Goal: Find specific page/section: Find specific page/section

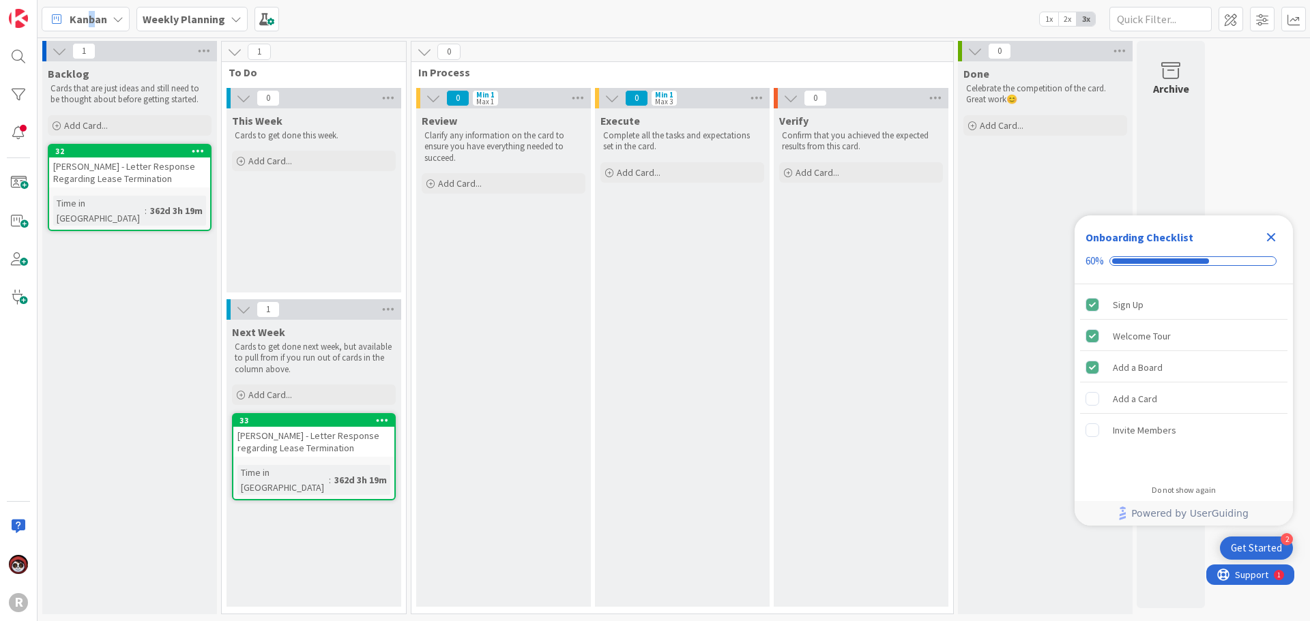
click at [91, 21] on span "Kanban" at bounding box center [89, 19] width 38 height 16
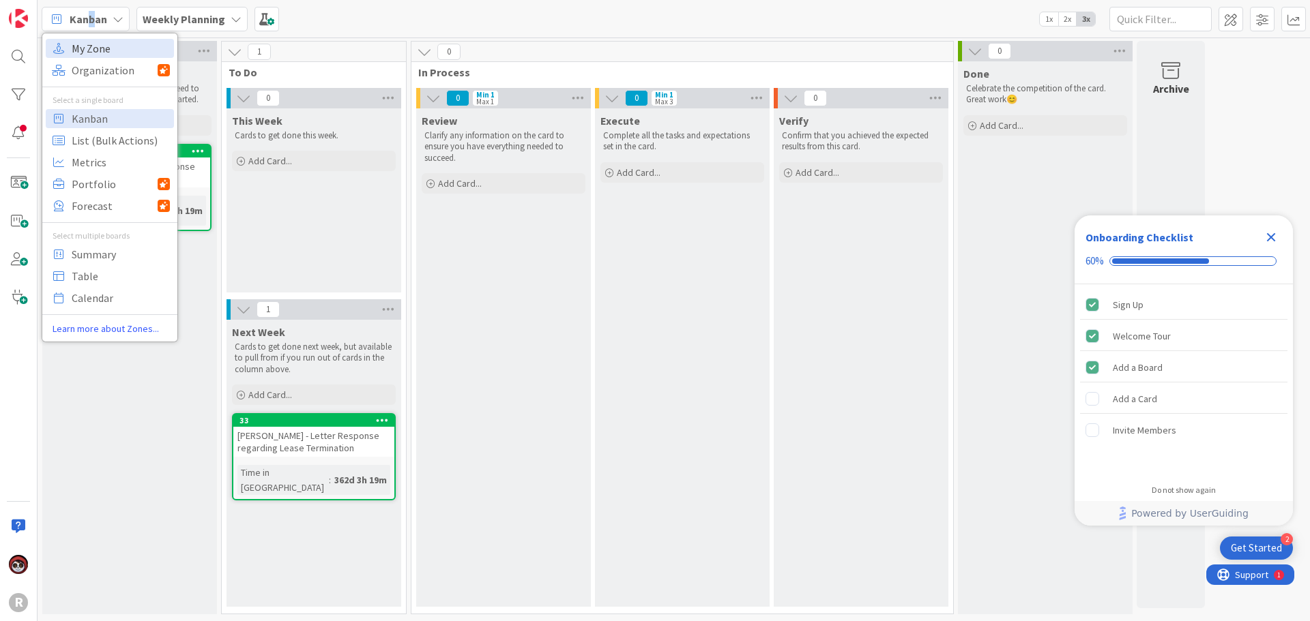
click at [110, 55] on span "My Zone" at bounding box center [121, 48] width 98 height 20
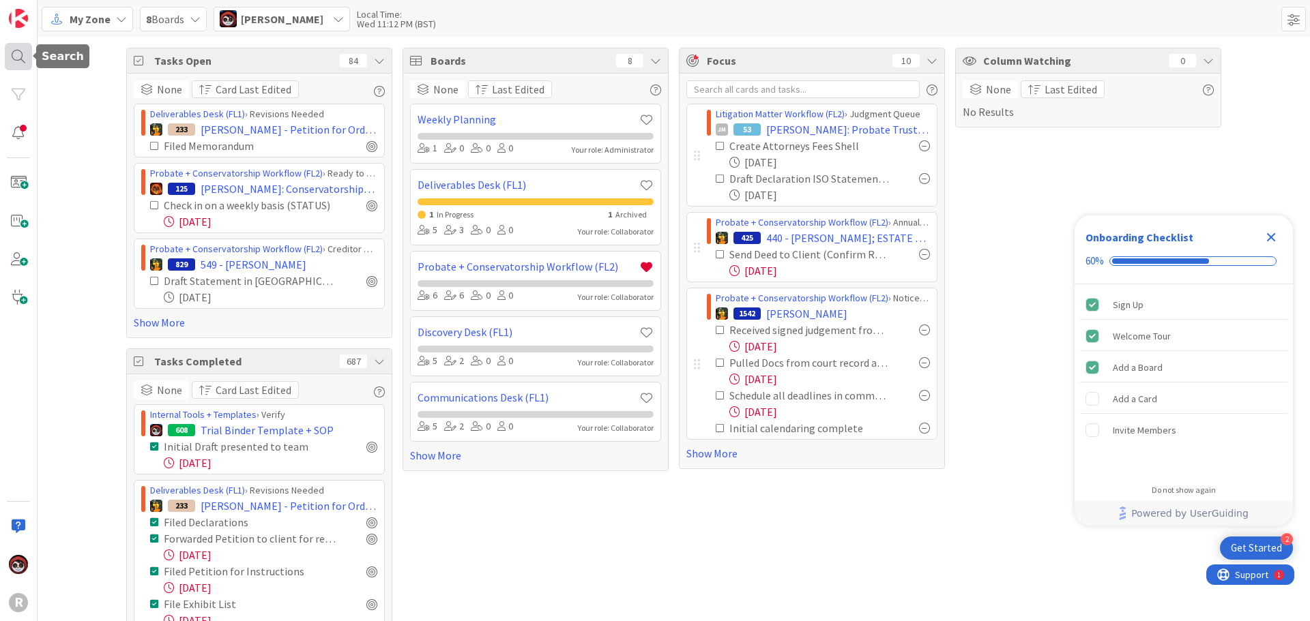
click at [32, 57] on div at bounding box center [34, 56] width 4 height 9
click at [17, 57] on div at bounding box center [18, 56] width 27 height 27
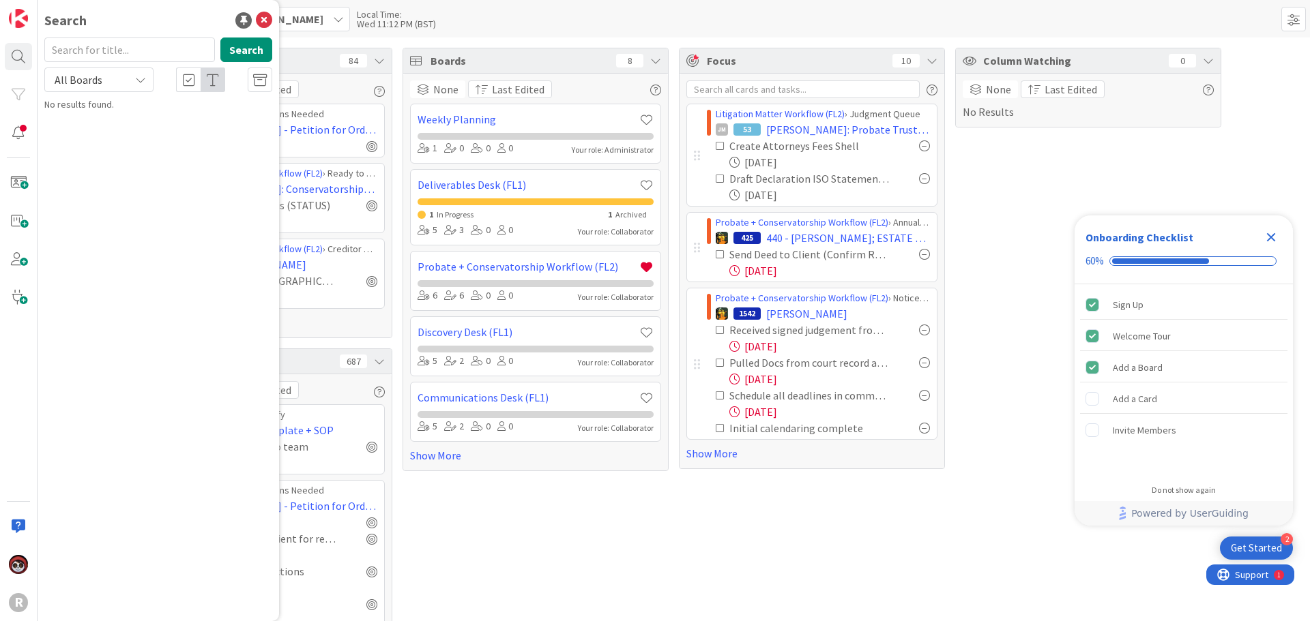
drag, startPoint x: 120, startPoint y: 50, endPoint x: 113, endPoint y: 50, distance: 7.5
click at [114, 50] on input "text" at bounding box center [129, 50] width 171 height 25
type input "[PERSON_NAME]"
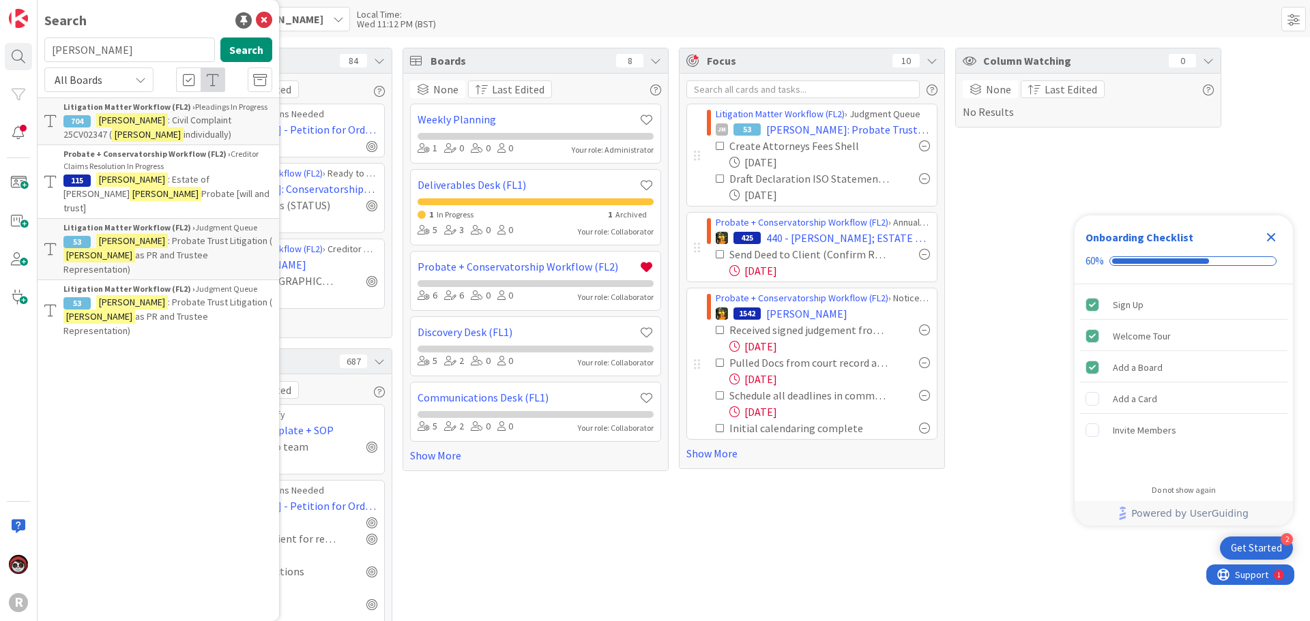
click at [166, 167] on div "Probate + Conservatorship Workflow (FL2) › Creditor Claims Resolution In Progre…" at bounding box center [167, 160] width 209 height 25
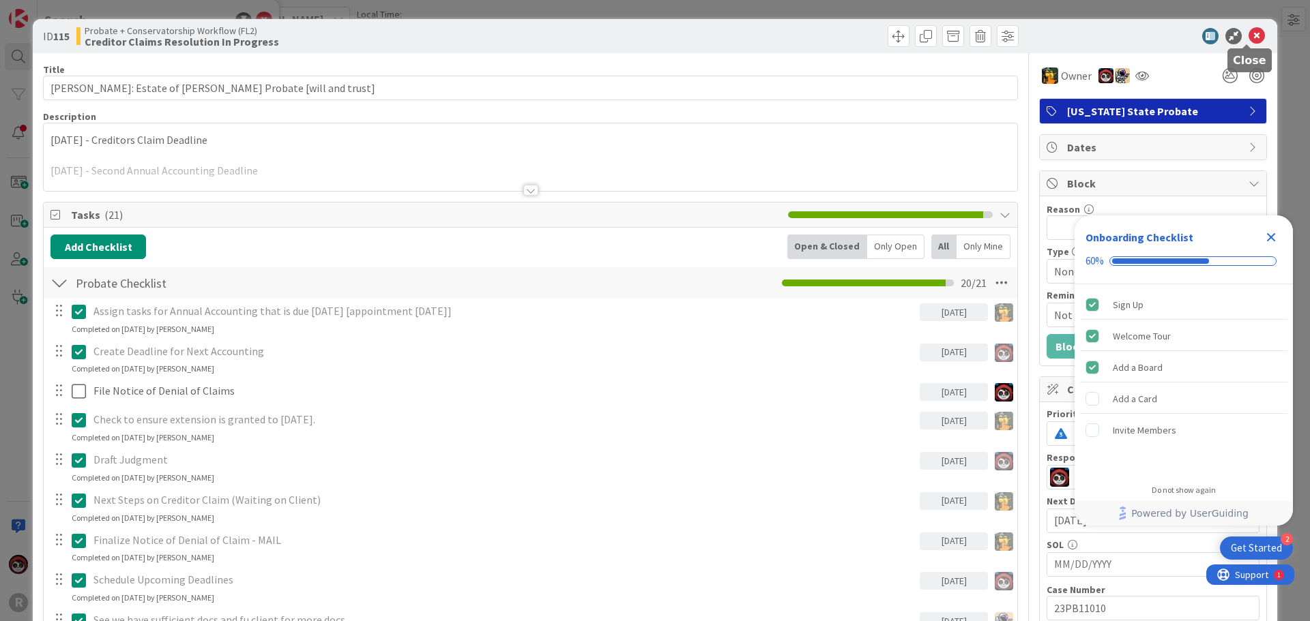
click at [1248, 33] on icon at bounding box center [1256, 36] width 16 height 16
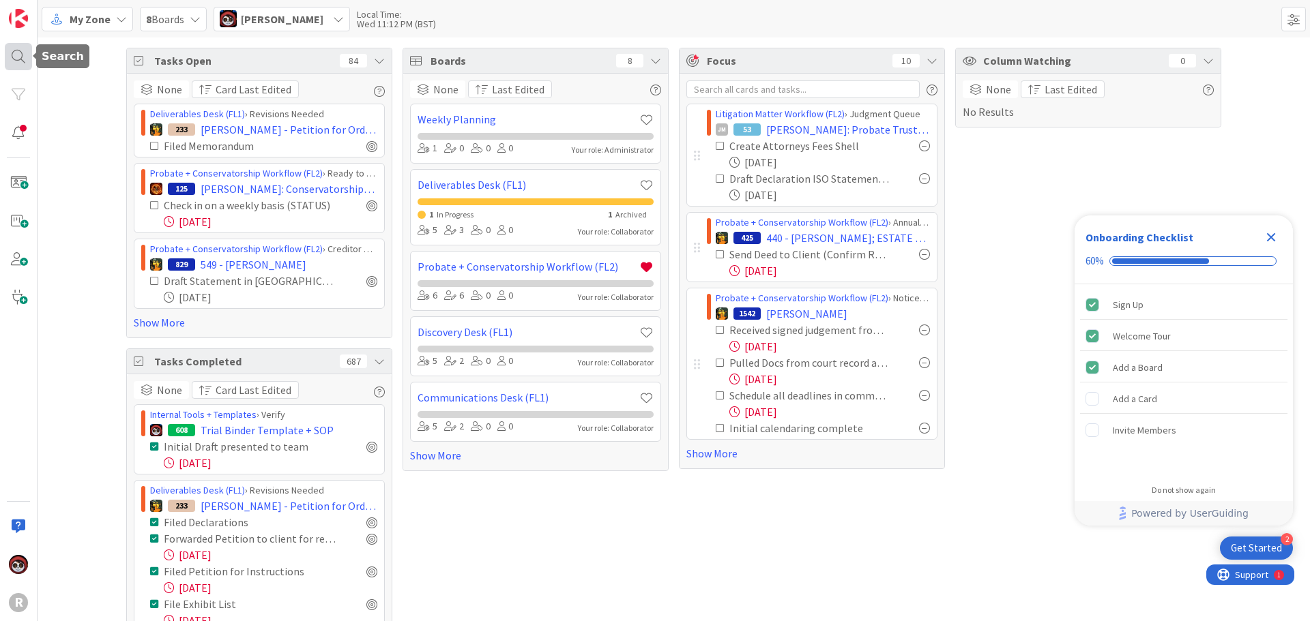
click at [6, 55] on div at bounding box center [18, 56] width 27 height 27
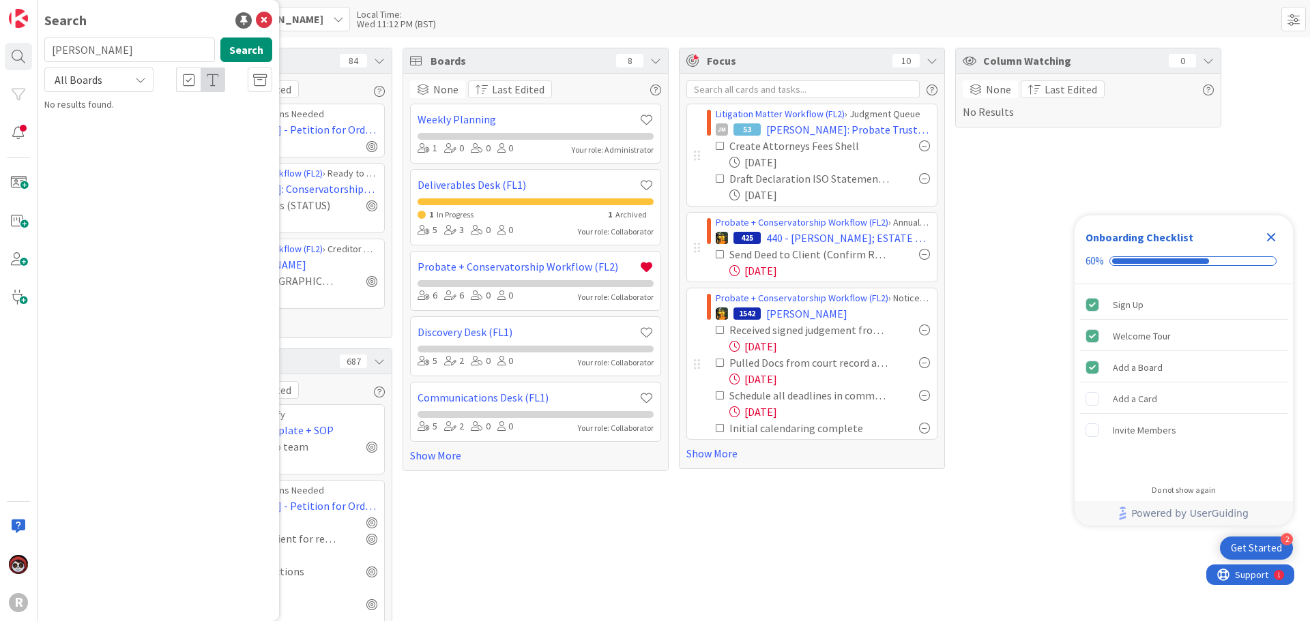
click at [127, 53] on input "[PERSON_NAME]" at bounding box center [129, 50] width 171 height 25
click at [224, 48] on button "Search" at bounding box center [246, 50] width 52 height 25
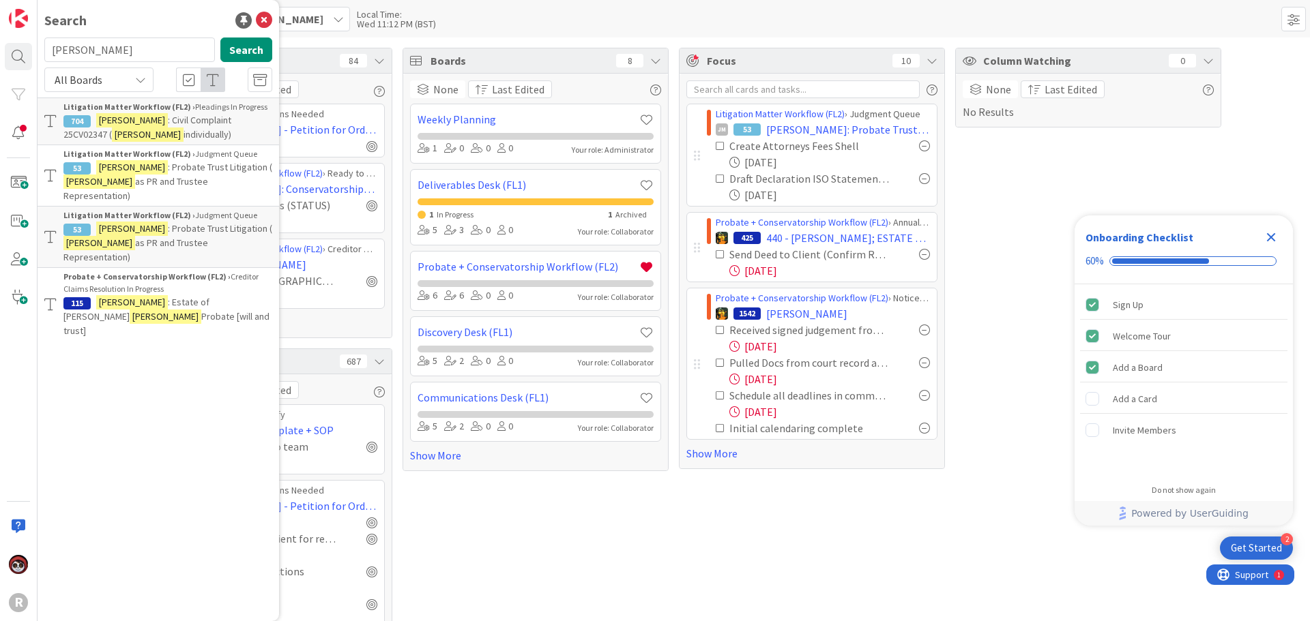
click at [158, 136] on p "[PERSON_NAME] : Civil Complaint 25CV02347 ( [PERSON_NAME] individually)" at bounding box center [167, 127] width 209 height 29
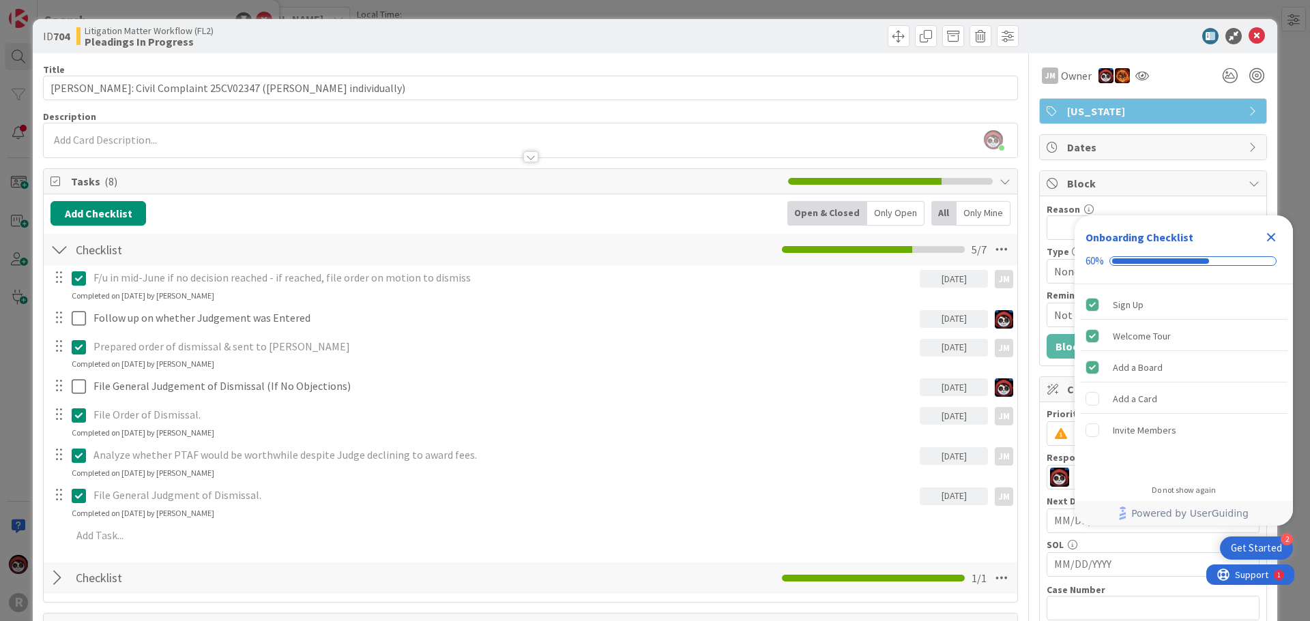
click at [821, 214] on div "Open & Closed" at bounding box center [827, 213] width 80 height 25
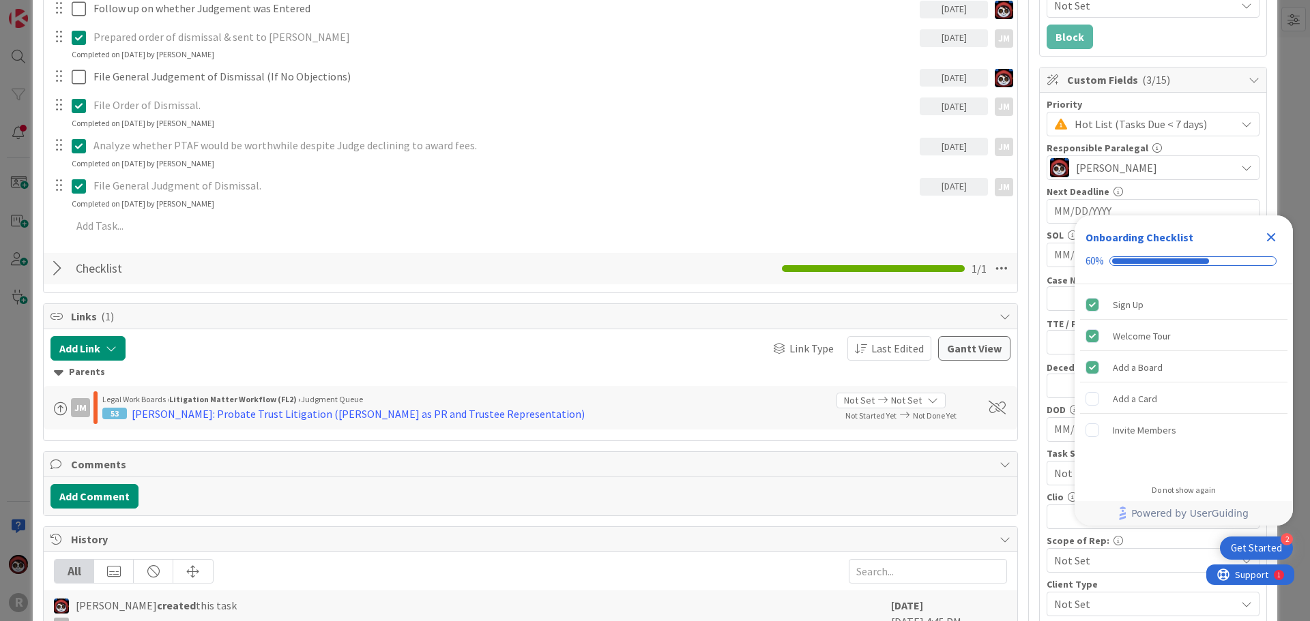
scroll to position [341, 0]
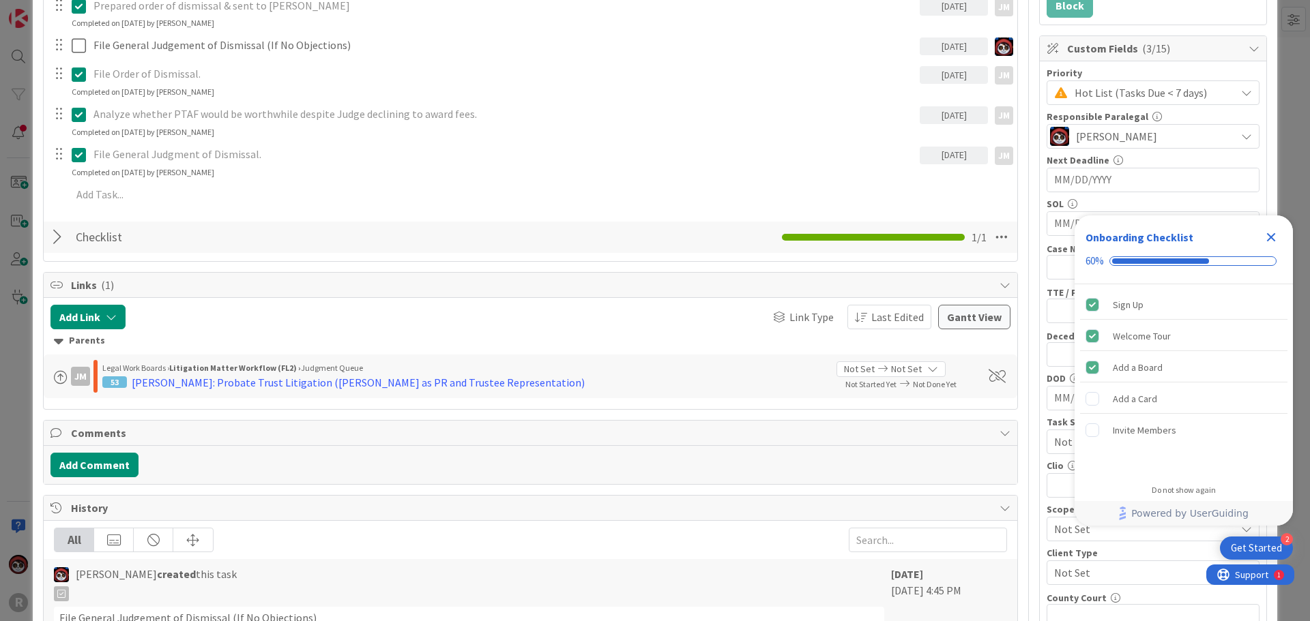
click at [51, 233] on div at bounding box center [59, 237] width 18 height 25
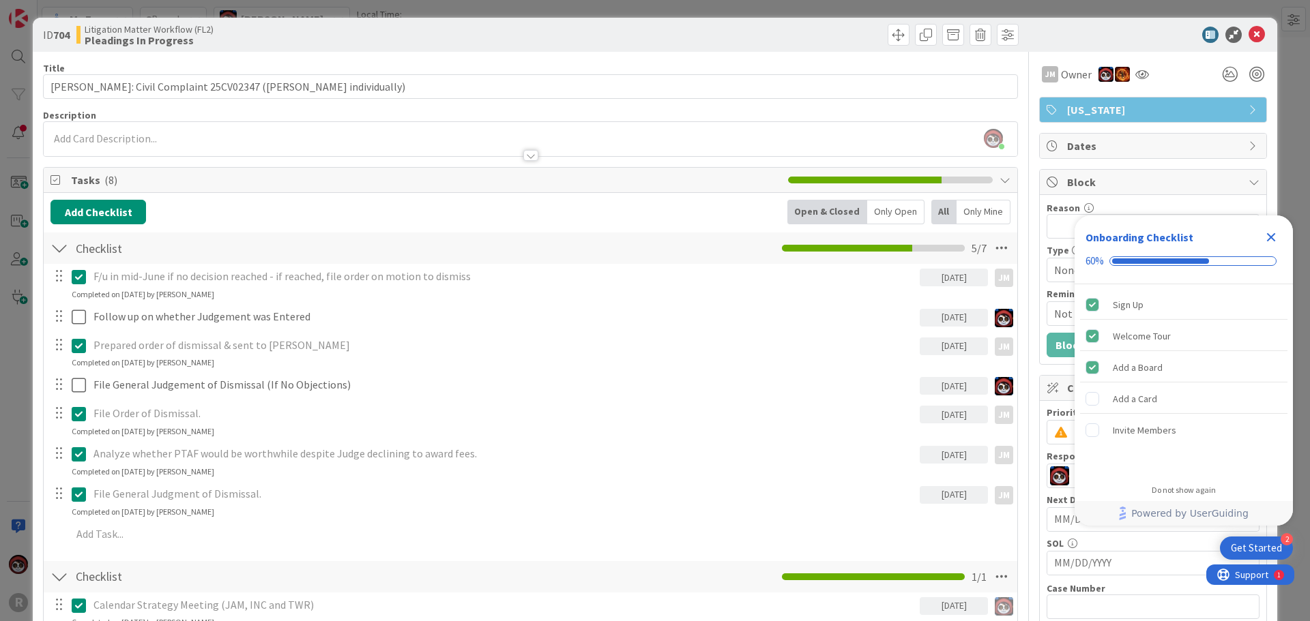
scroll to position [0, 0]
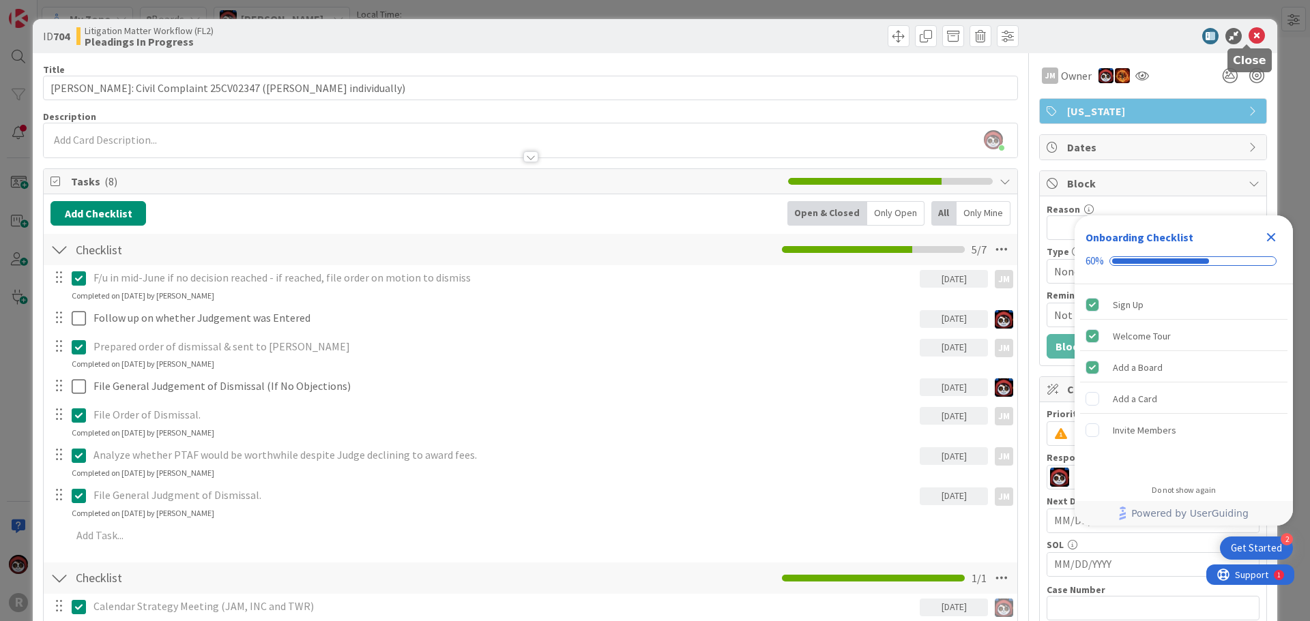
click at [1248, 35] on icon at bounding box center [1256, 36] width 16 height 16
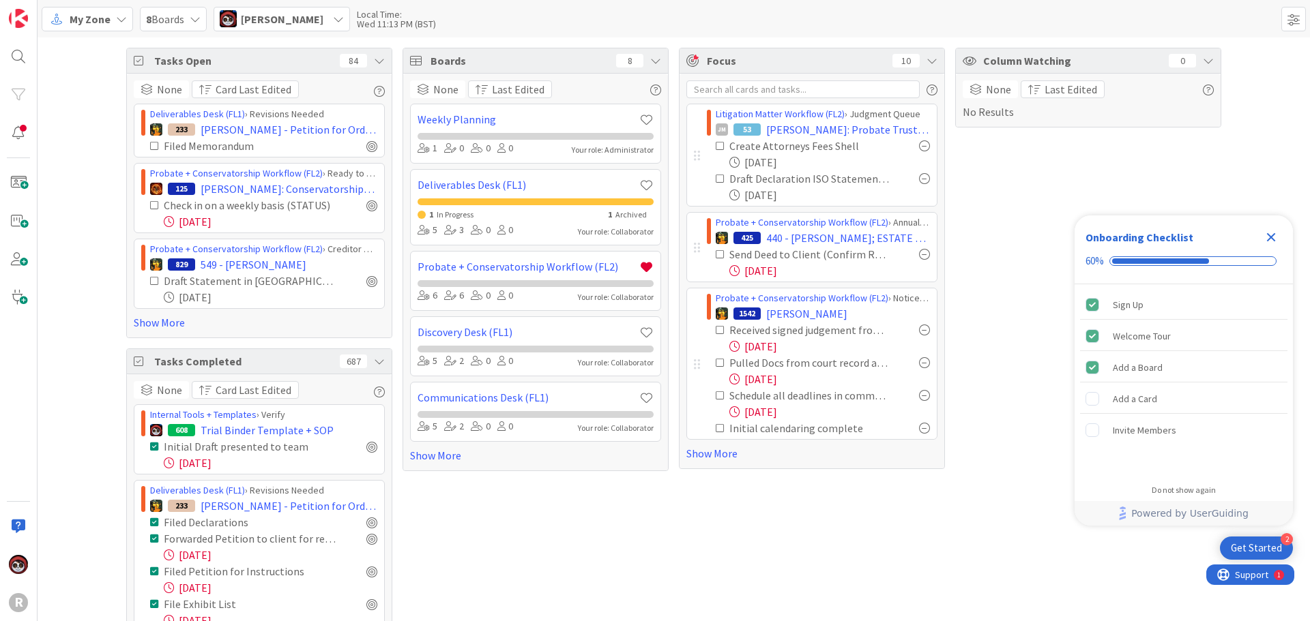
click at [72, 20] on span "My Zone" at bounding box center [90, 19] width 41 height 16
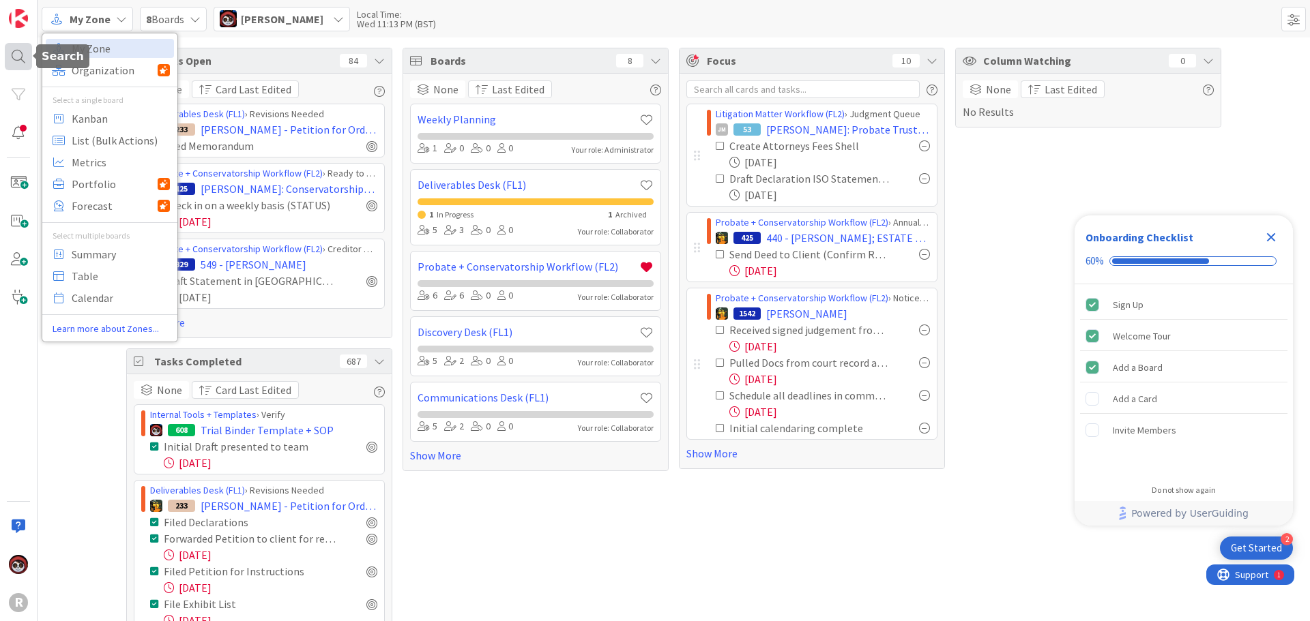
click at [22, 56] on div at bounding box center [18, 56] width 27 height 27
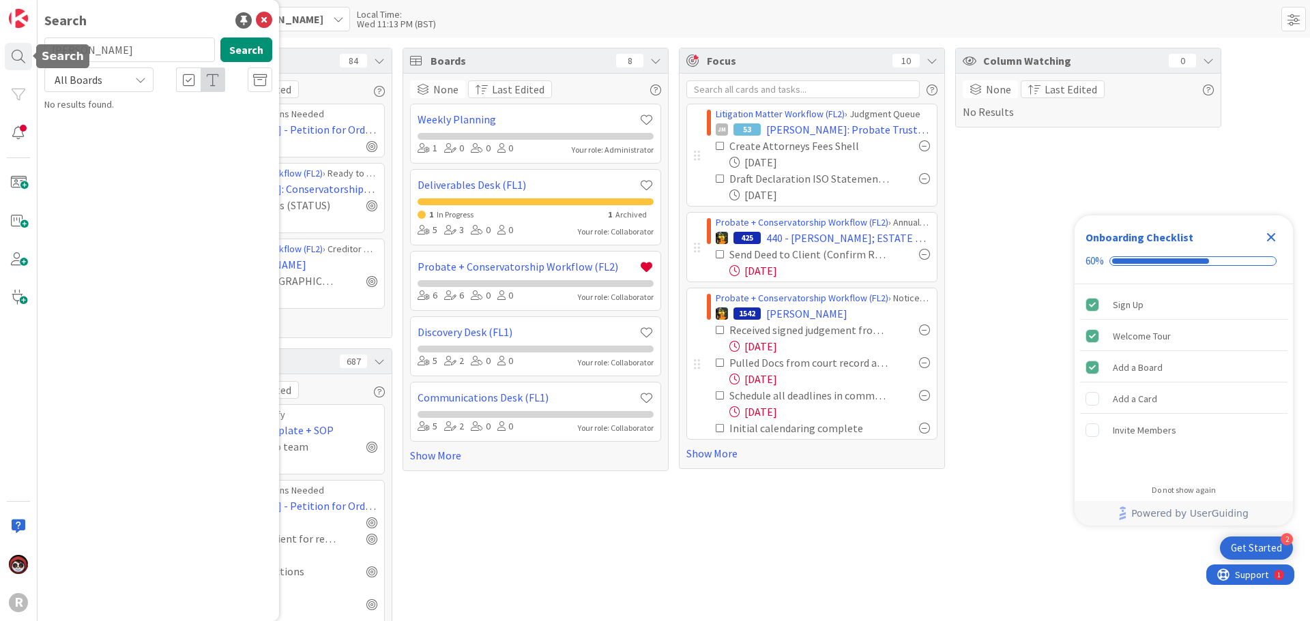
click at [80, 53] on input "[PERSON_NAME]" at bounding box center [129, 50] width 171 height 25
type input "h"
type input "[PERSON_NAME]"
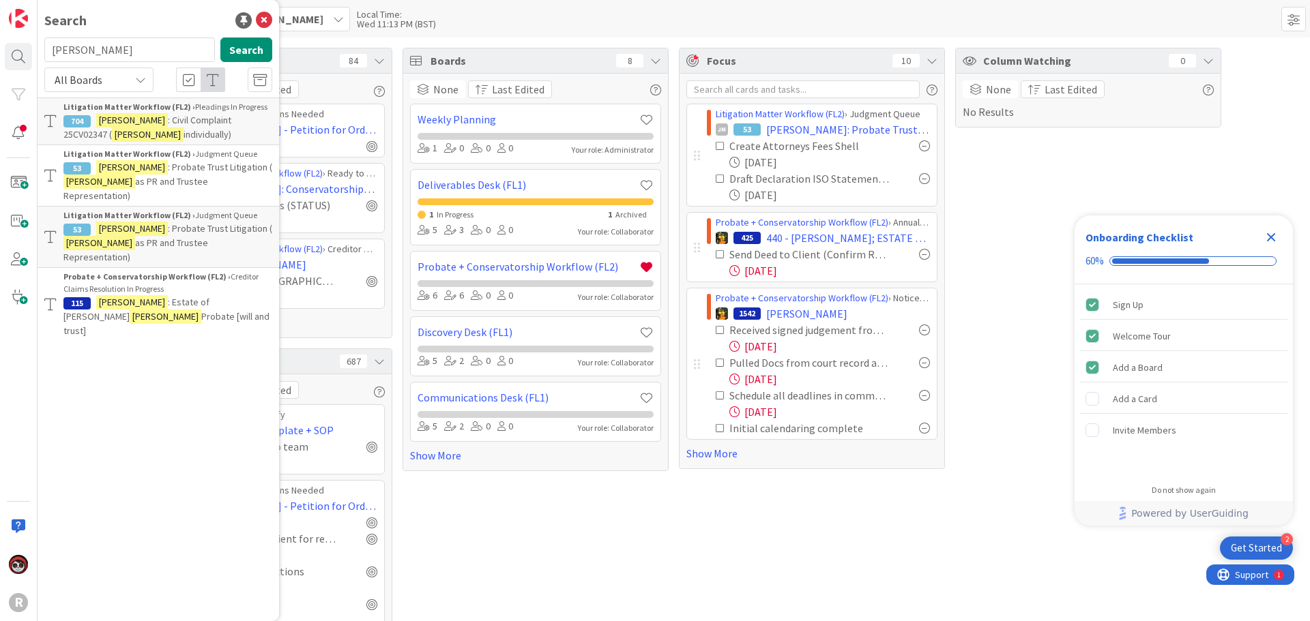
click at [198, 179] on p "[PERSON_NAME] : Probate Trust Litigation ( [PERSON_NAME] as PR and Trustee Repr…" at bounding box center [167, 181] width 209 height 43
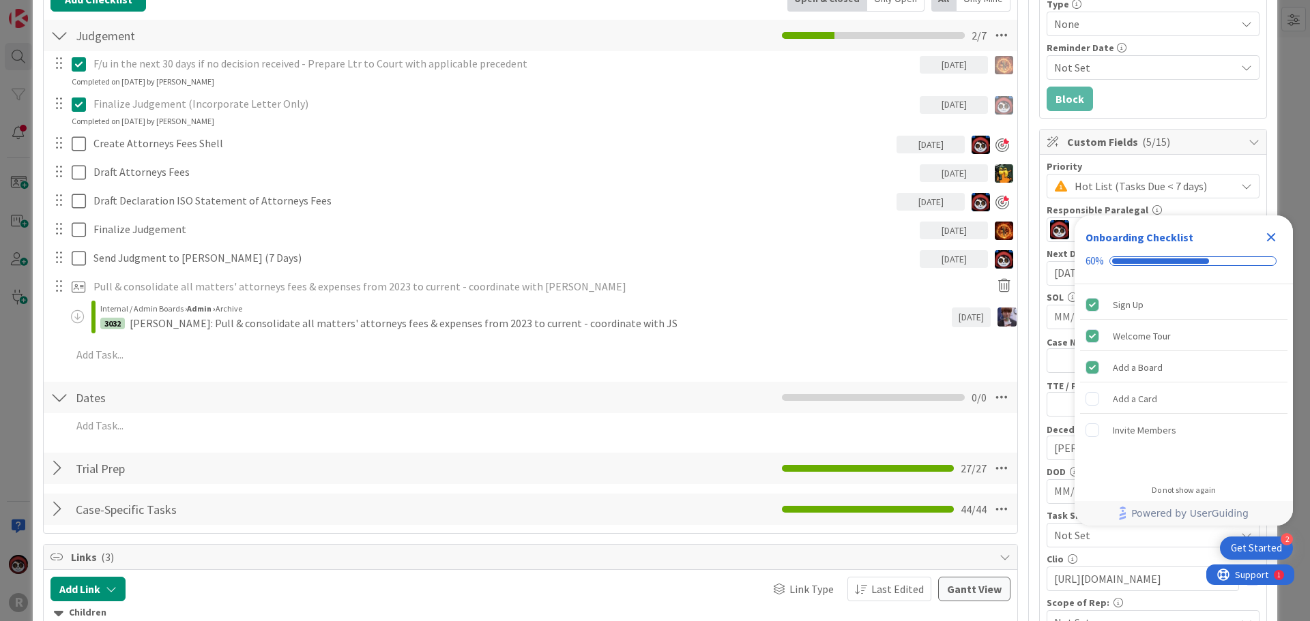
scroll to position [341, 0]
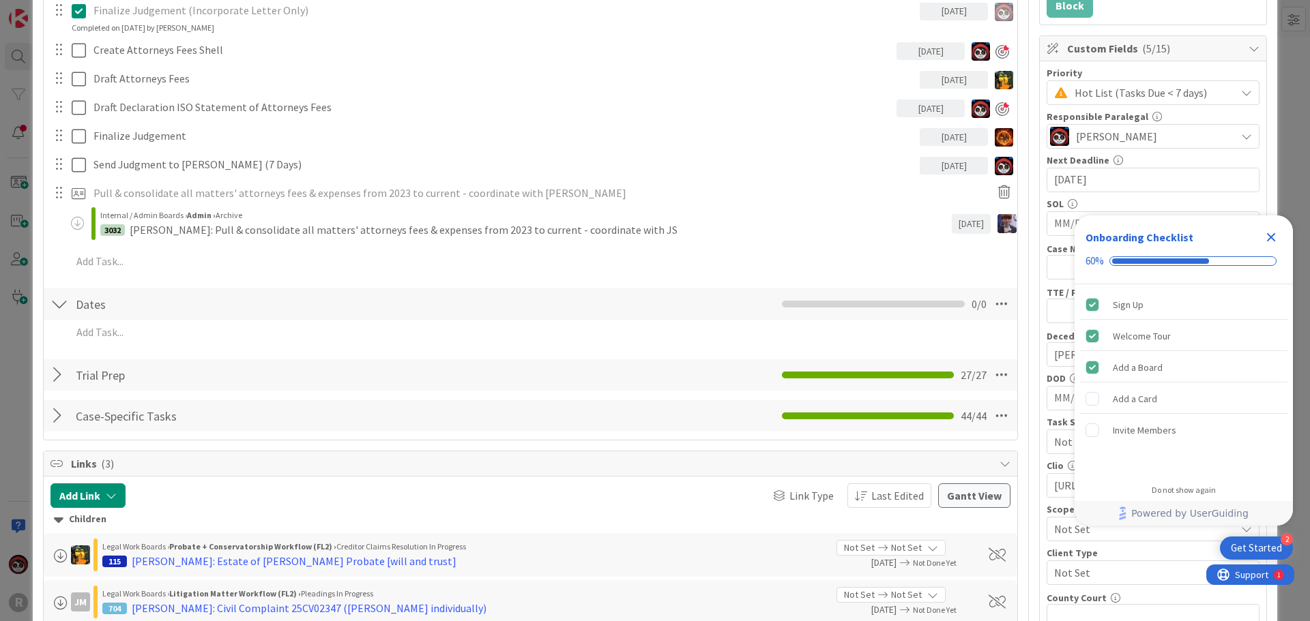
click at [52, 374] on div at bounding box center [59, 375] width 18 height 25
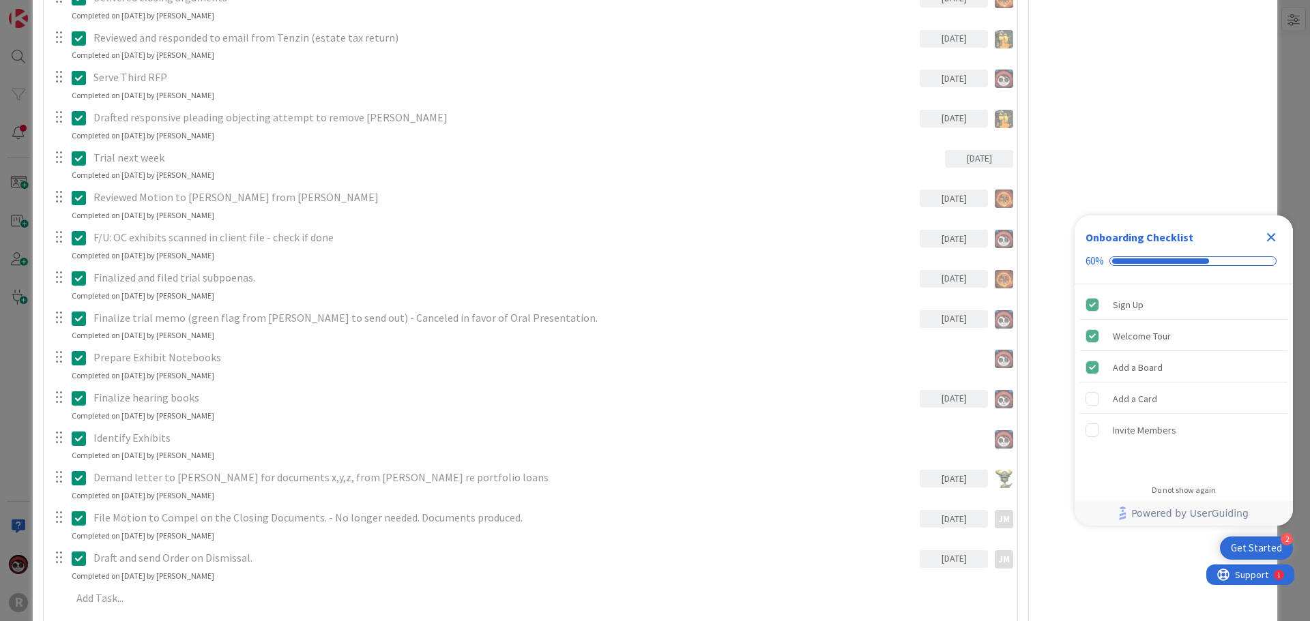
scroll to position [1501, 0]
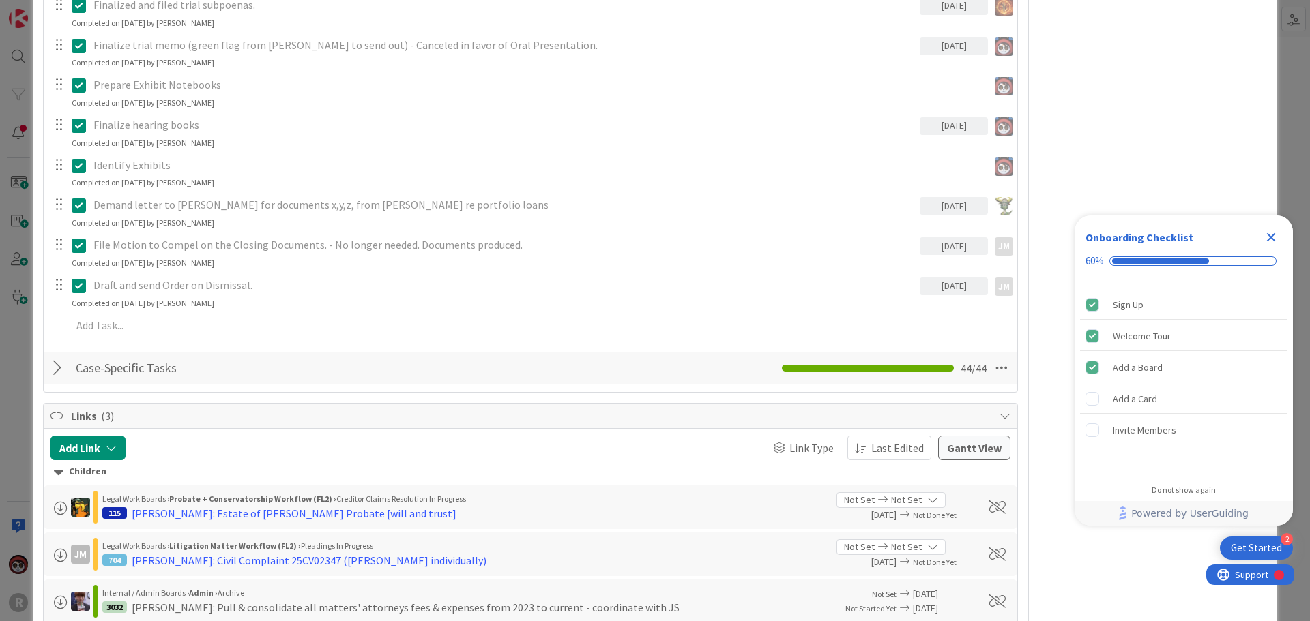
click at [55, 367] on div at bounding box center [59, 368] width 18 height 25
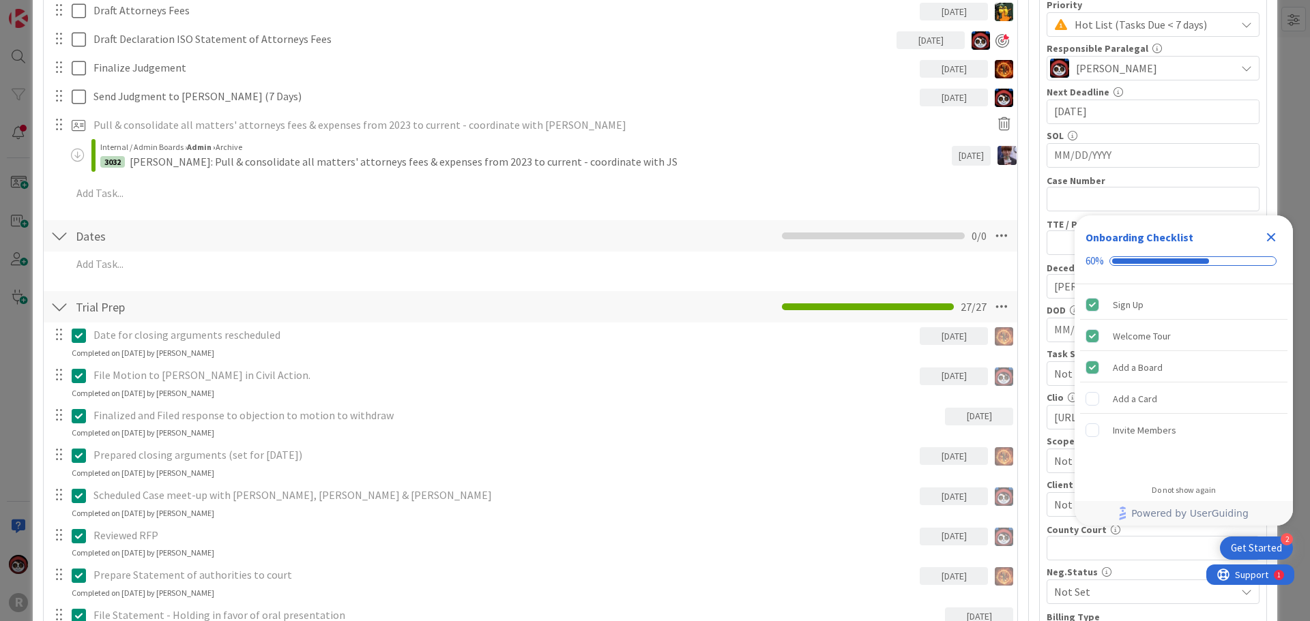
scroll to position [0, 0]
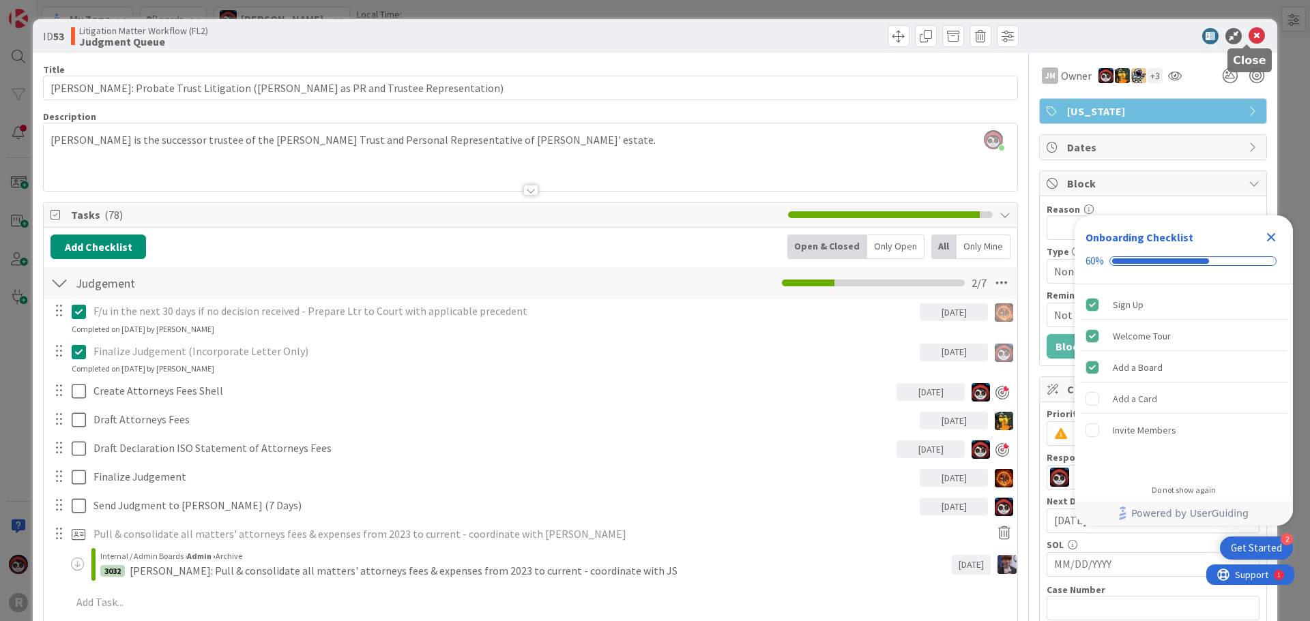
click at [1248, 36] on icon at bounding box center [1256, 36] width 16 height 16
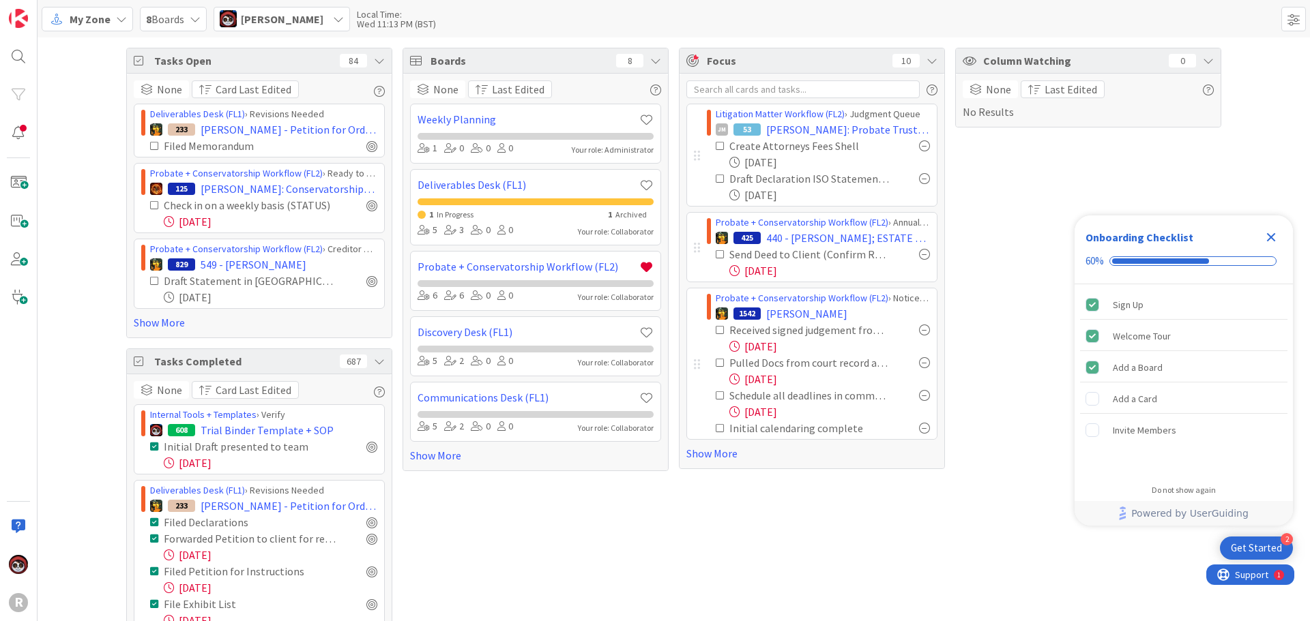
click at [95, 24] on span "My Zone" at bounding box center [90, 19] width 41 height 16
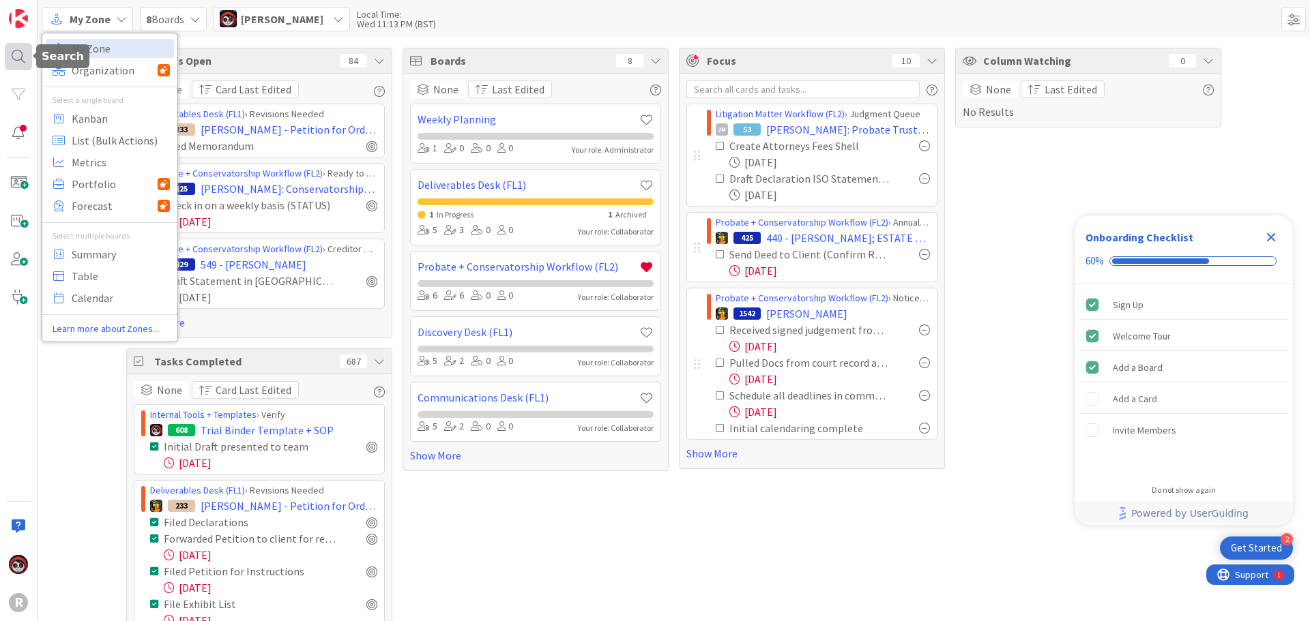
click at [15, 53] on div at bounding box center [18, 56] width 27 height 27
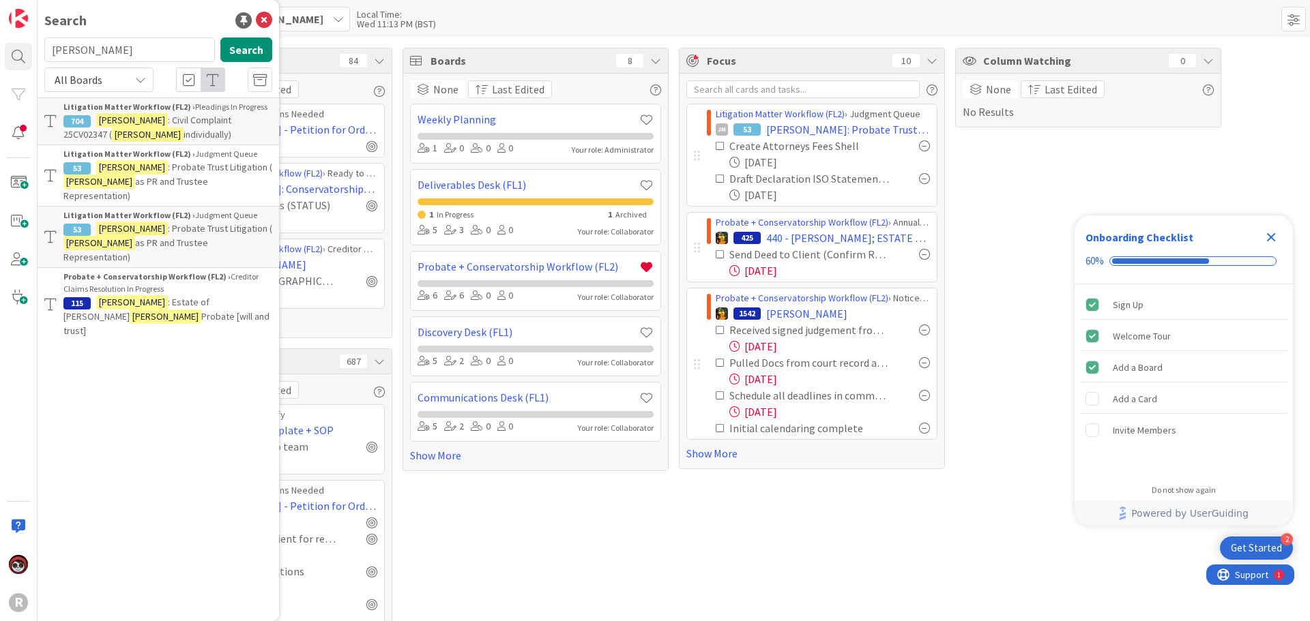
click at [166, 237] on span "as PR and Trustee Representation)" at bounding box center [135, 250] width 145 height 27
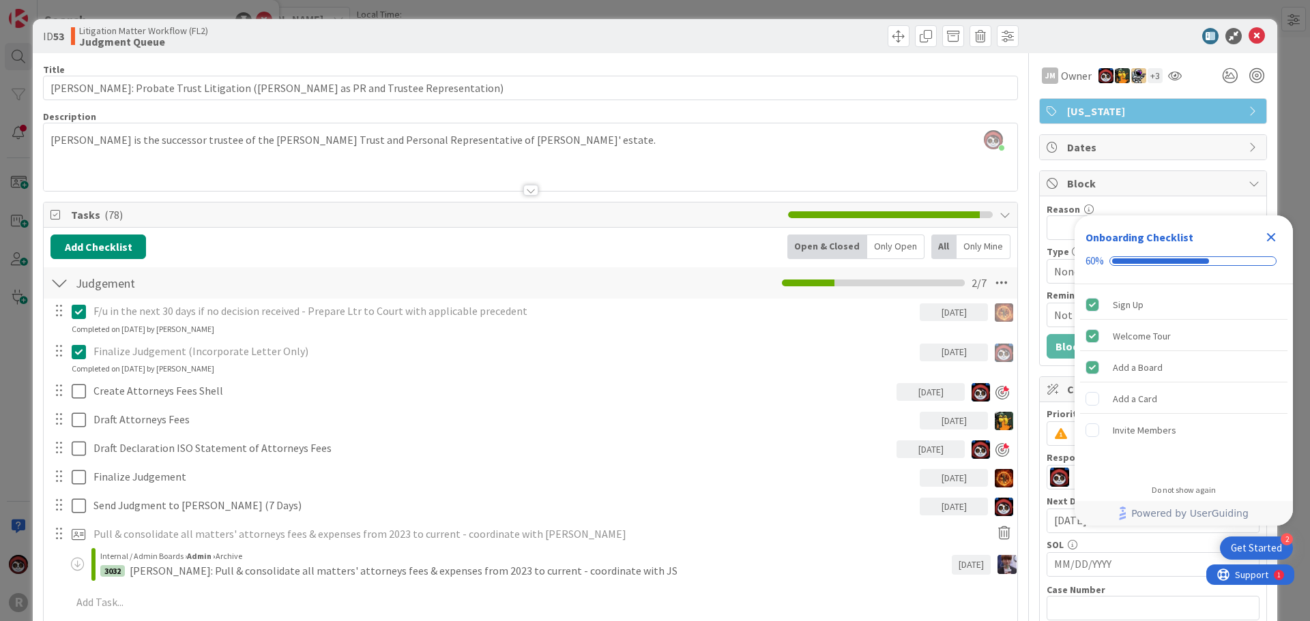
scroll to position [68, 0]
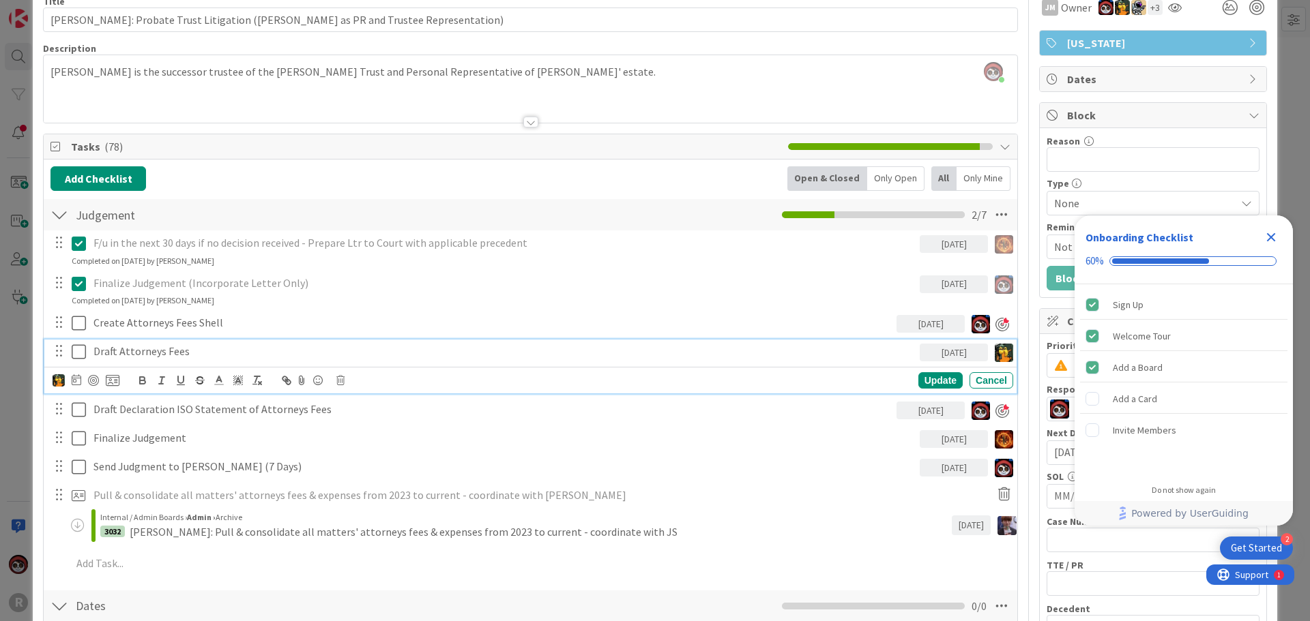
click at [149, 350] on p "Draft Attorneys Fees" at bounding box center [503, 352] width 821 height 16
click at [338, 379] on icon at bounding box center [340, 381] width 8 height 10
click at [364, 435] on div "Delete" at bounding box center [375, 438] width 50 height 25
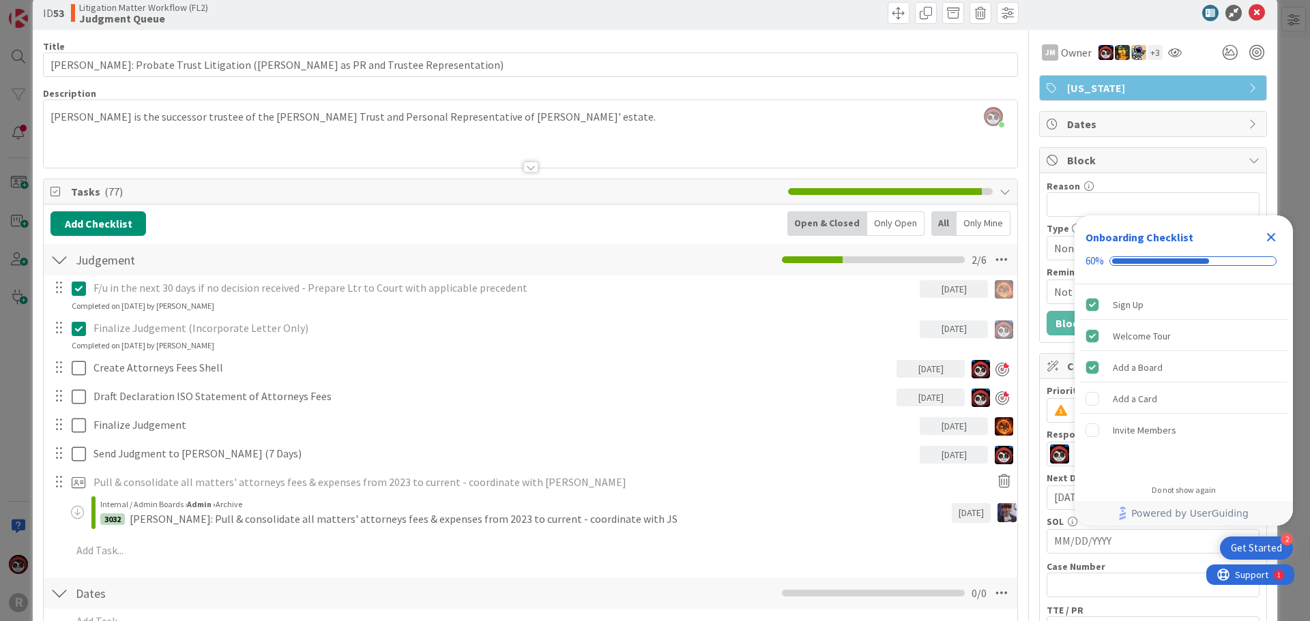
scroll to position [0, 0]
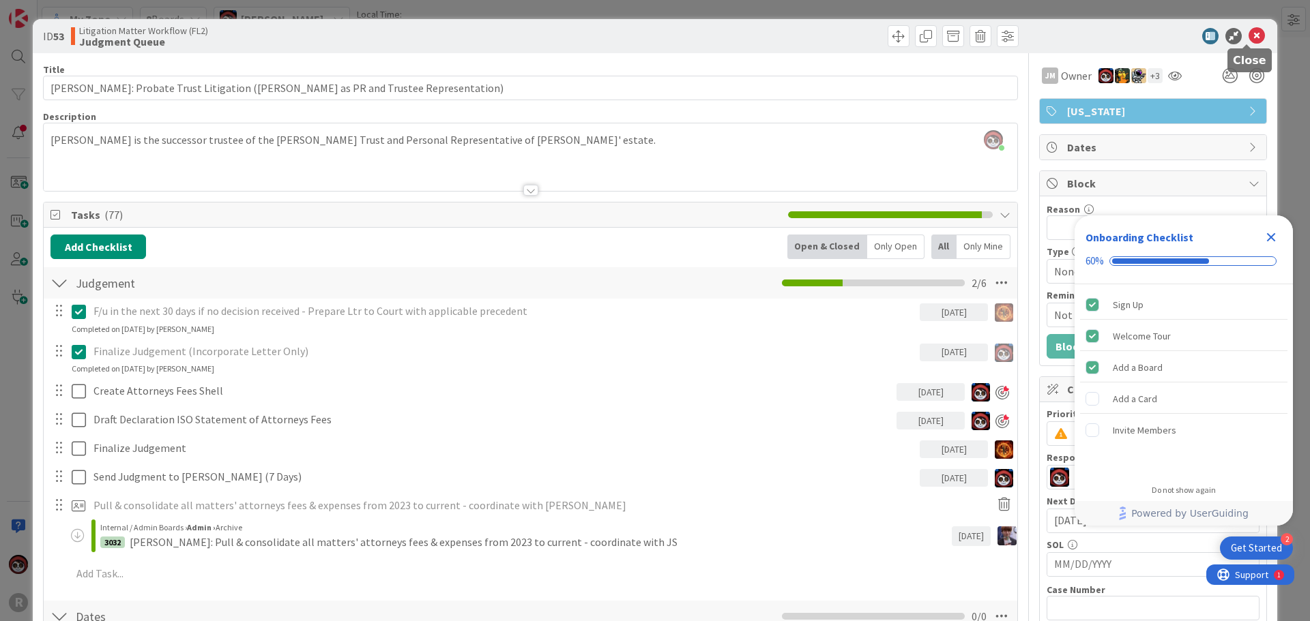
click at [1248, 33] on icon at bounding box center [1256, 36] width 16 height 16
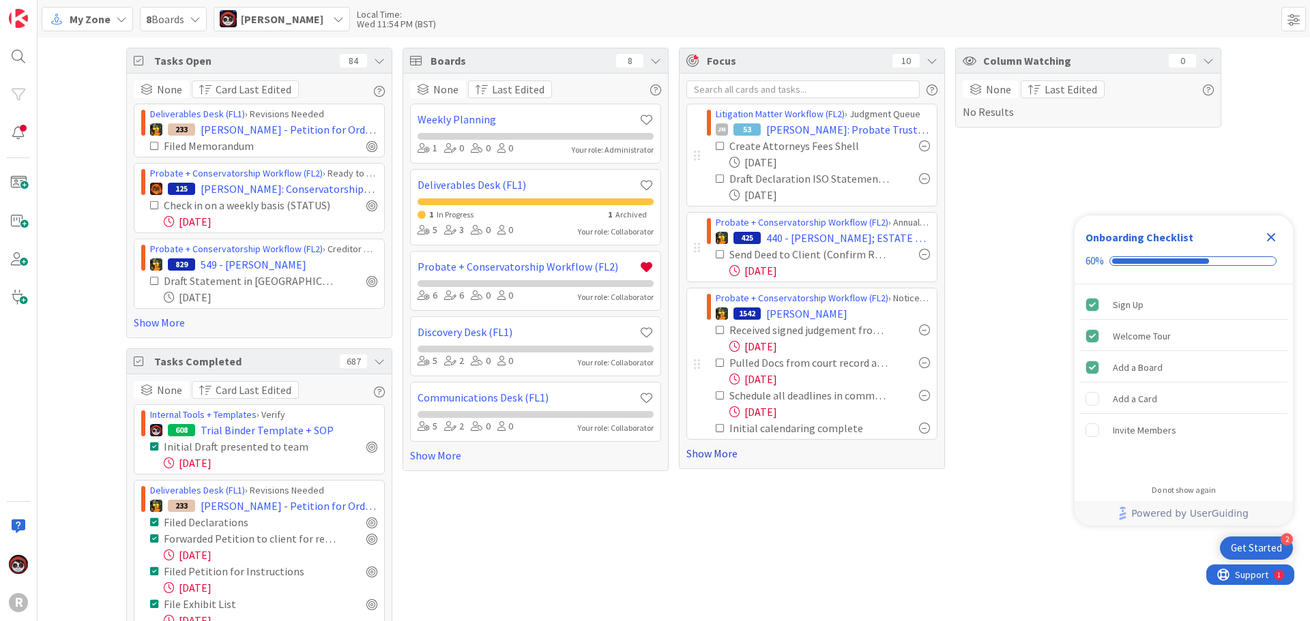
click at [703, 456] on link "Show More" at bounding box center [811, 453] width 251 height 16
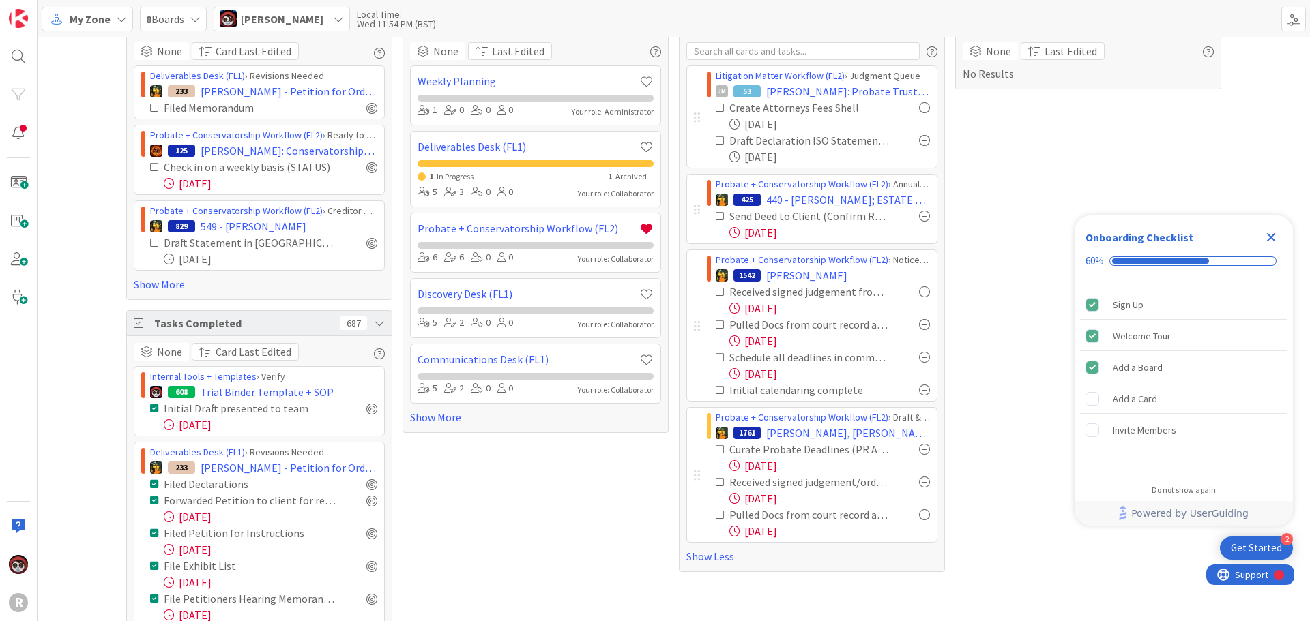
scroll to position [68, 0]
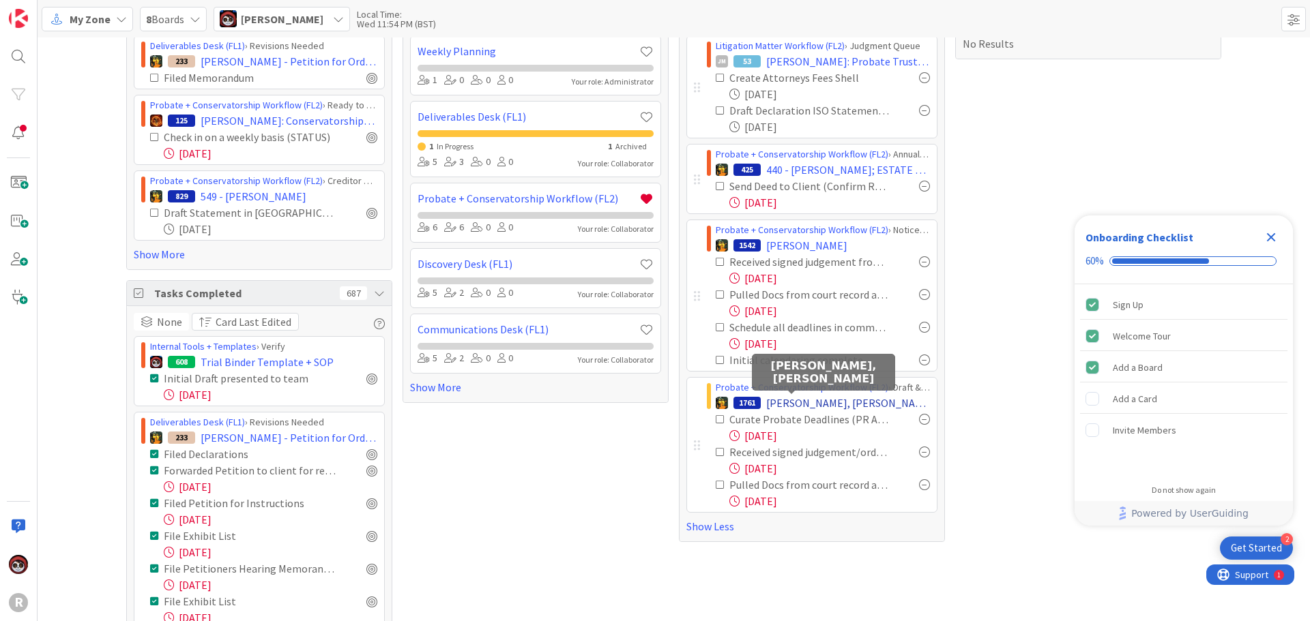
click at [795, 397] on span "[PERSON_NAME], [PERSON_NAME]" at bounding box center [848, 403] width 164 height 16
